Goal: Task Accomplishment & Management: Use online tool/utility

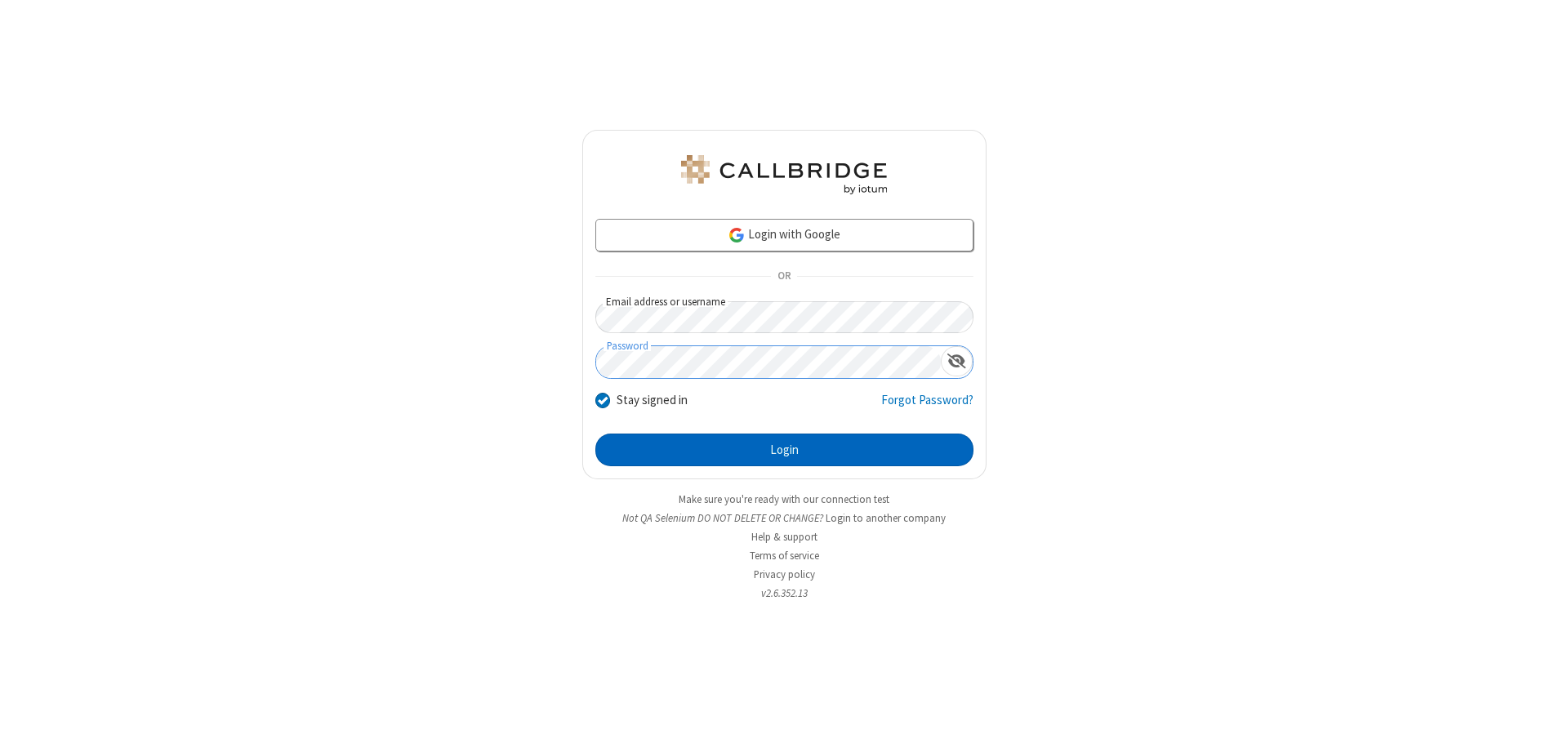
click at [784, 450] on button "Login" at bounding box center [784, 450] width 378 height 33
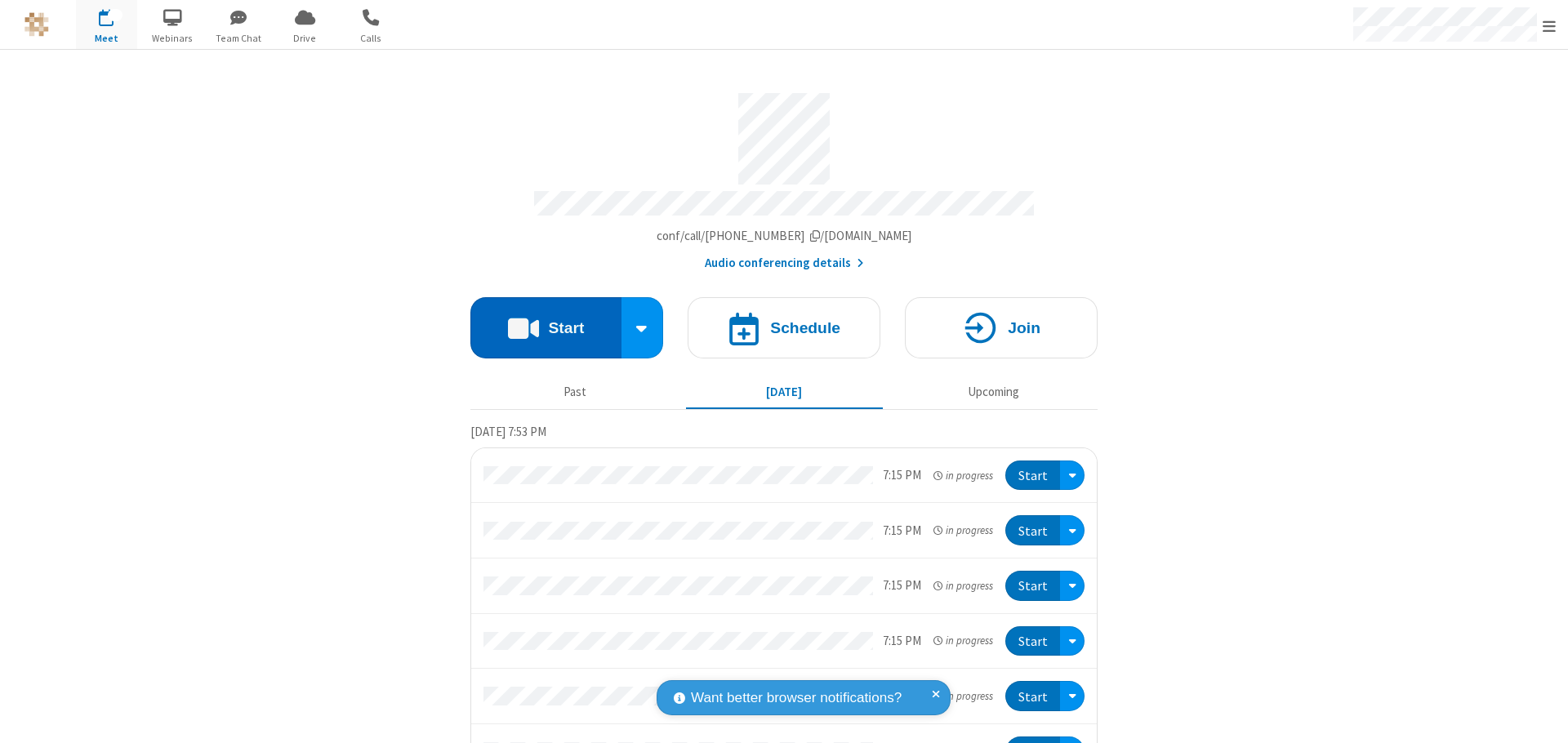
click at [539, 320] on button "Start" at bounding box center [546, 328] width 151 height 61
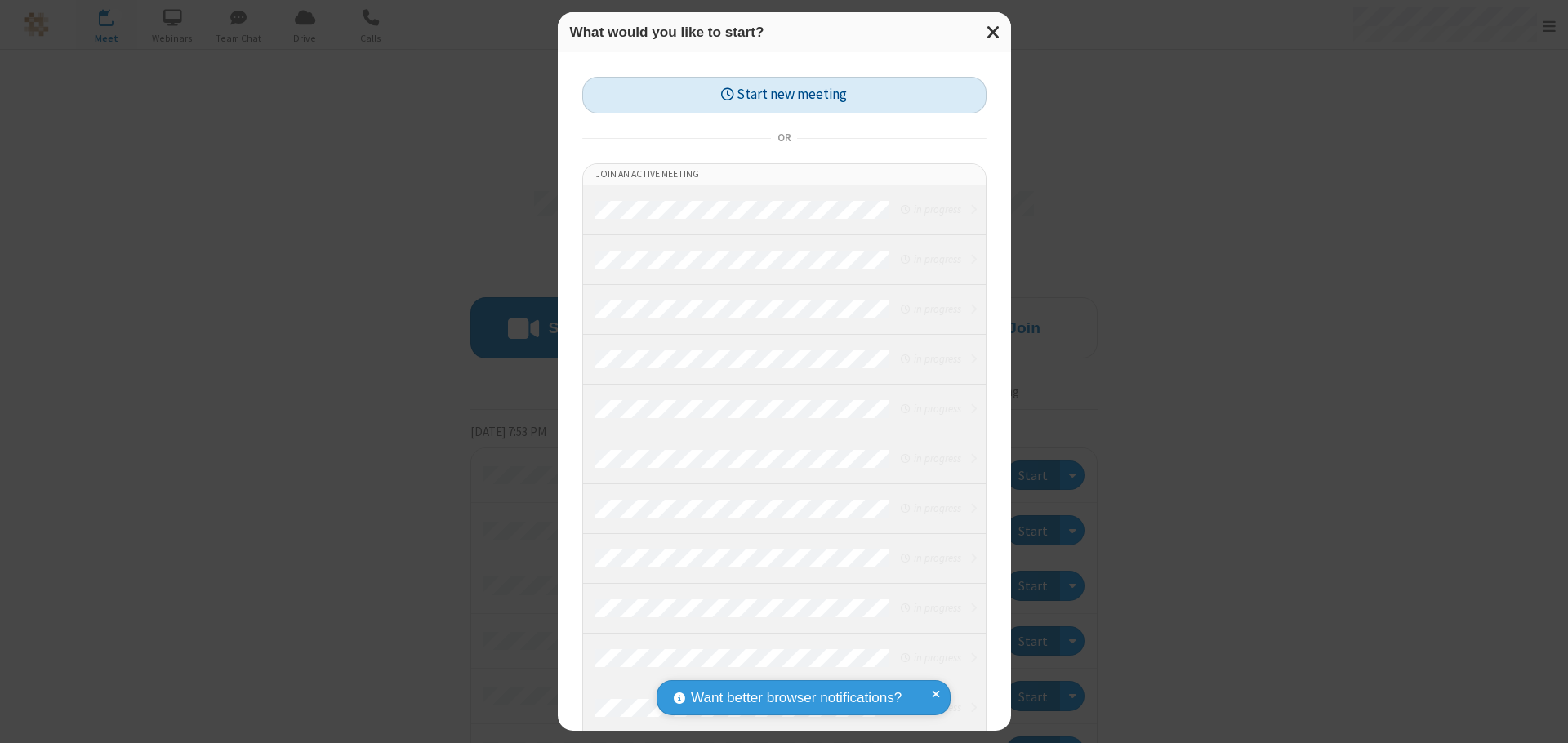
click at [784, 95] on button "Start new meeting" at bounding box center [784, 95] width 405 height 37
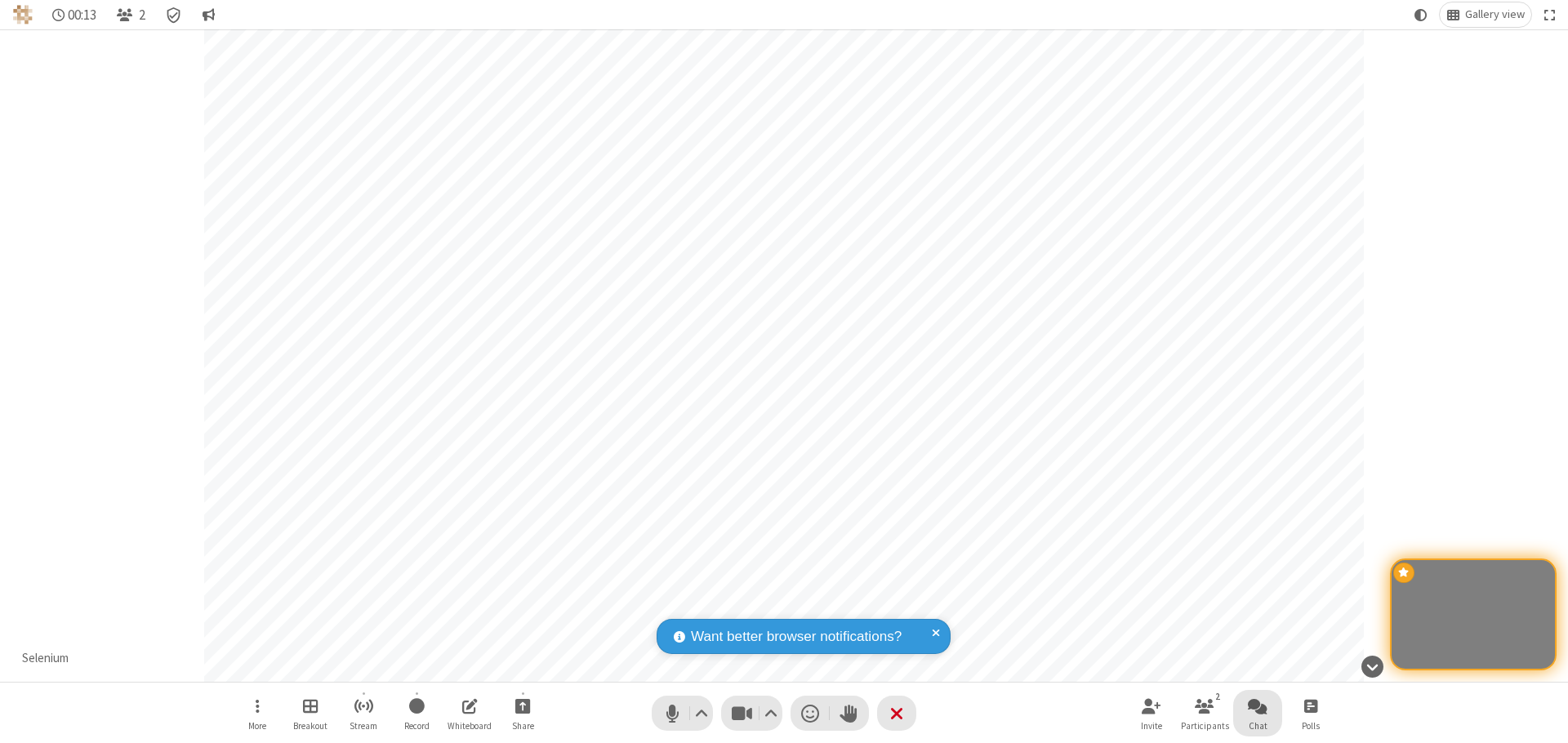
click at [1258, 705] on span "Open chat" at bounding box center [1258, 705] width 20 height 21
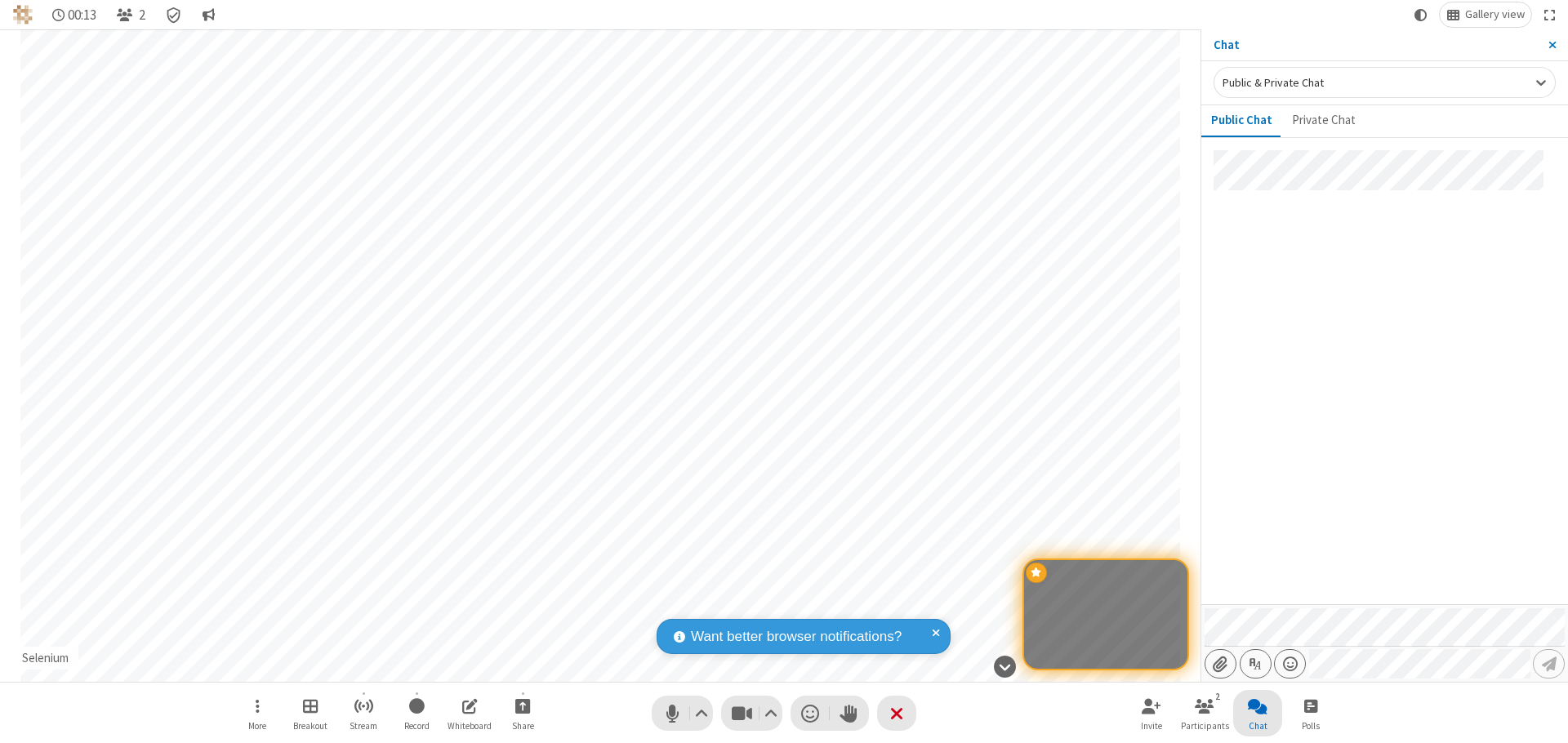
type input "C:\fakepath\doc_test.docx"
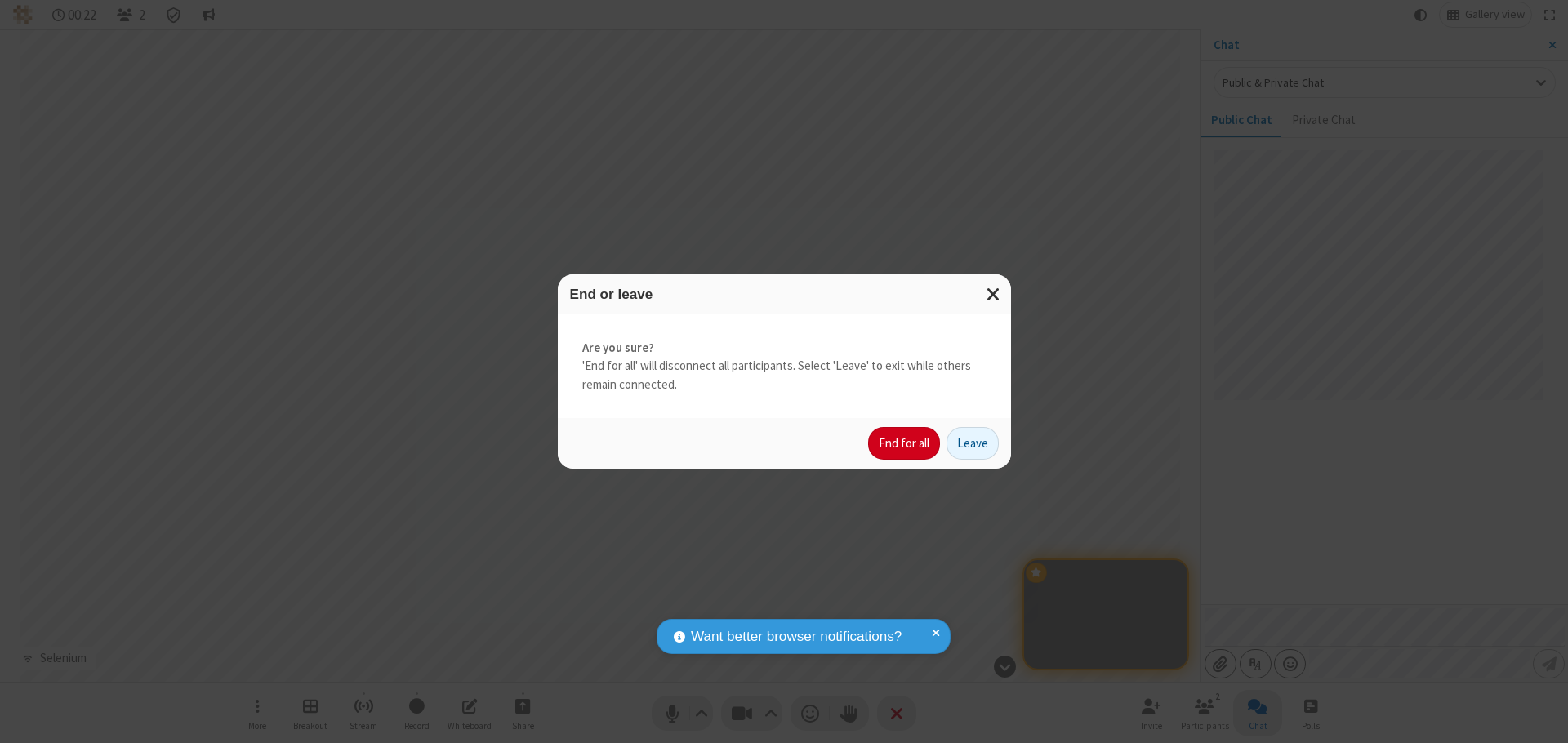
click at [905, 443] on button "End for all" at bounding box center [904, 444] width 72 height 33
